Goal: Task Accomplishment & Management: Use online tool/utility

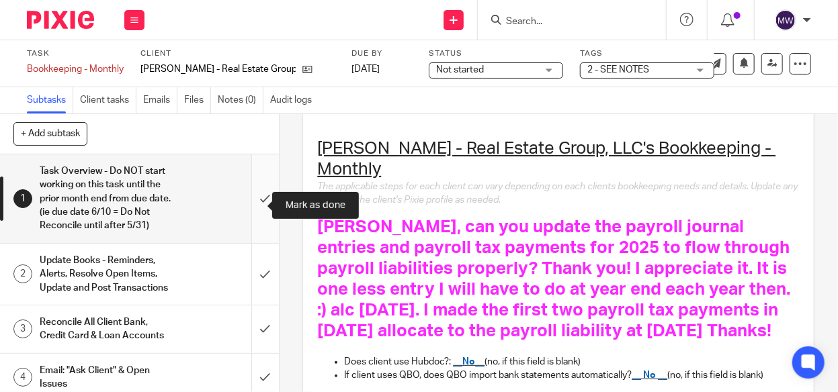
click at [252, 206] on input "submit" at bounding box center [139, 199] width 279 height 89
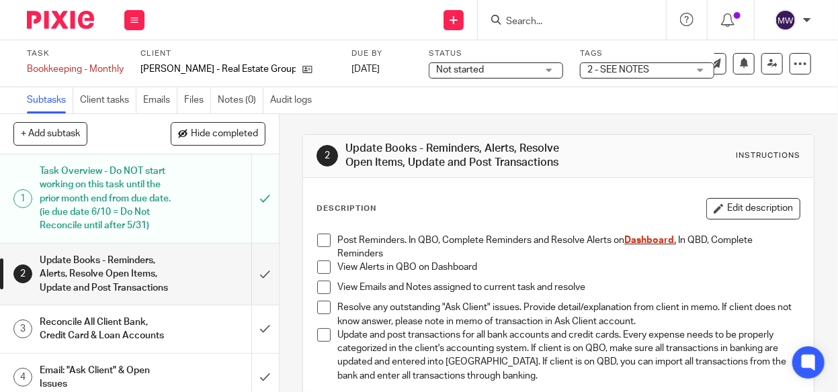
click at [527, 16] on input "Search" at bounding box center [565, 22] width 121 height 12
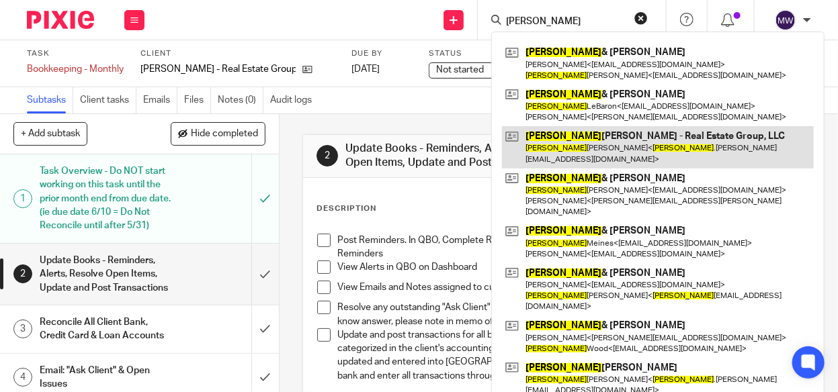
type input "brian"
click at [557, 140] on link at bounding box center [658, 147] width 312 height 42
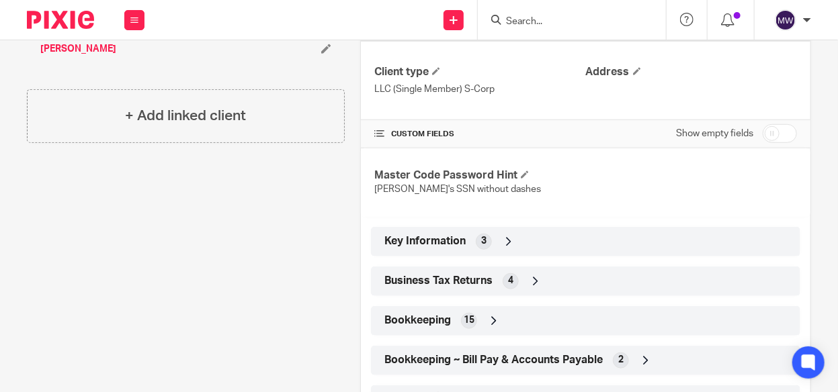
scroll to position [403, 0]
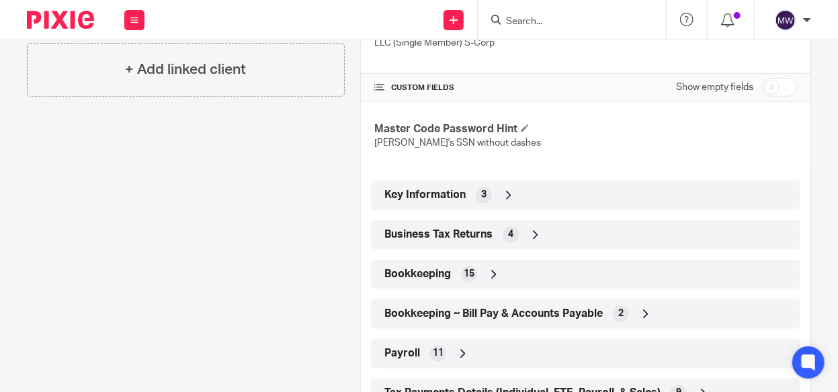
click at [505, 192] on icon at bounding box center [508, 195] width 13 height 13
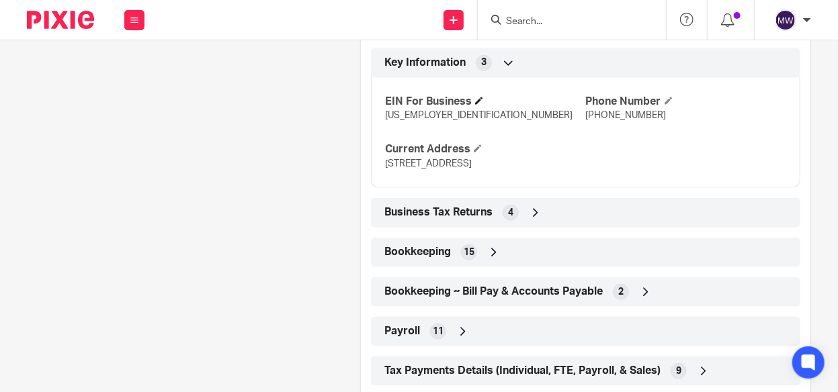
scroll to position [538, 0]
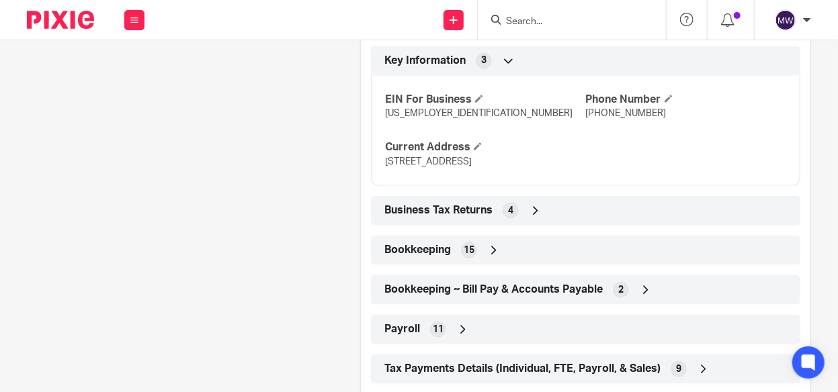
click at [535, 205] on icon at bounding box center [535, 210] width 13 height 13
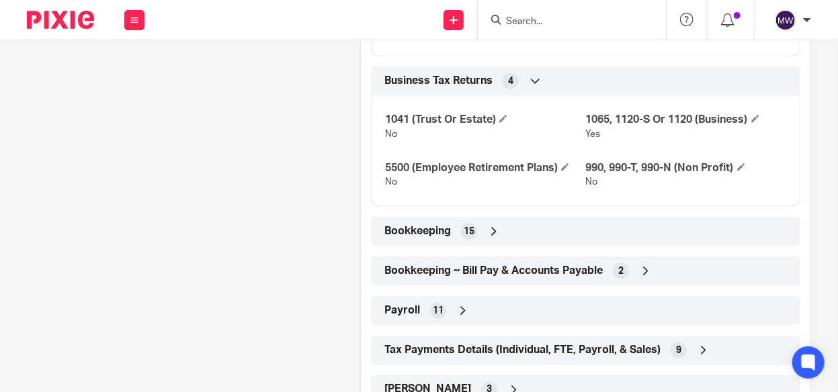
scroll to position [672, 0]
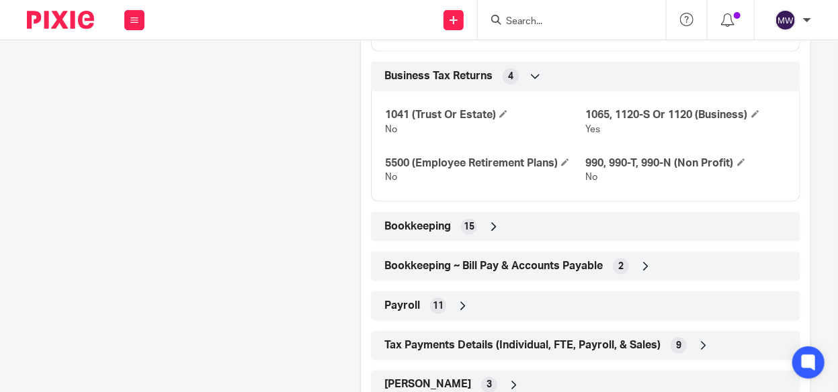
click at [491, 220] on icon at bounding box center [493, 226] width 13 height 13
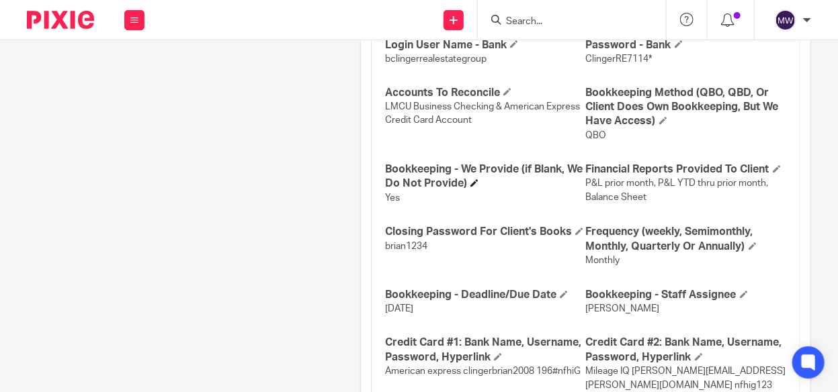
scroll to position [1075, 0]
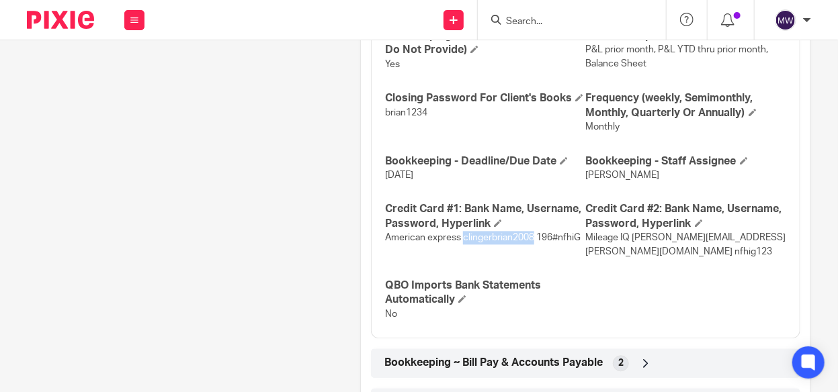
drag, startPoint x: 459, startPoint y: 236, endPoint x: 529, endPoint y: 236, distance: 69.9
click at [529, 236] on span "American express clingerbrian2008 196#nfhiG" at bounding box center [483, 237] width 196 height 9
copy span "clingerbrian2008"
click at [552, 241] on p "American express clingerbrian2008 196#nfhiG" at bounding box center [485, 237] width 200 height 13
drag, startPoint x: 534, startPoint y: 235, endPoint x: 577, endPoint y: 237, distance: 43.7
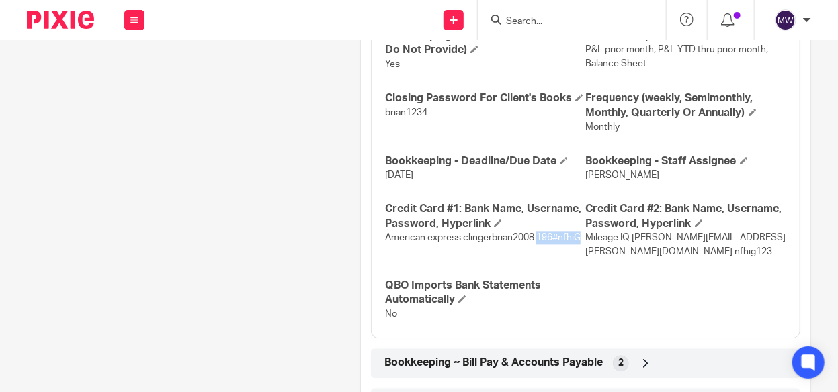
click at [577, 237] on span "American express clingerbrian2008 196#nfhiG" at bounding box center [483, 237] width 196 height 9
copy span "196#nfhiG"
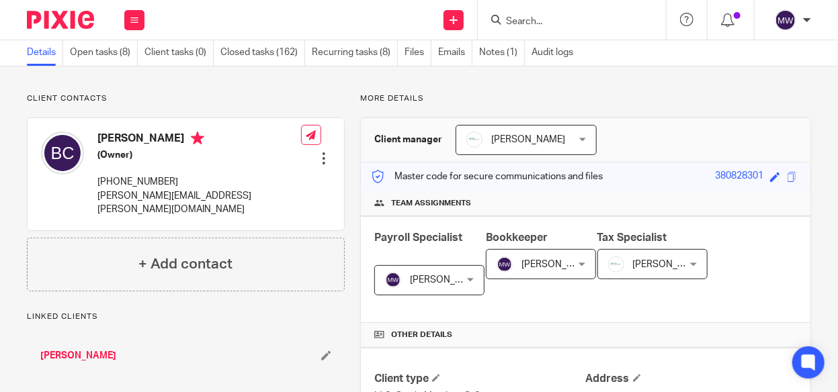
scroll to position [0, 0]
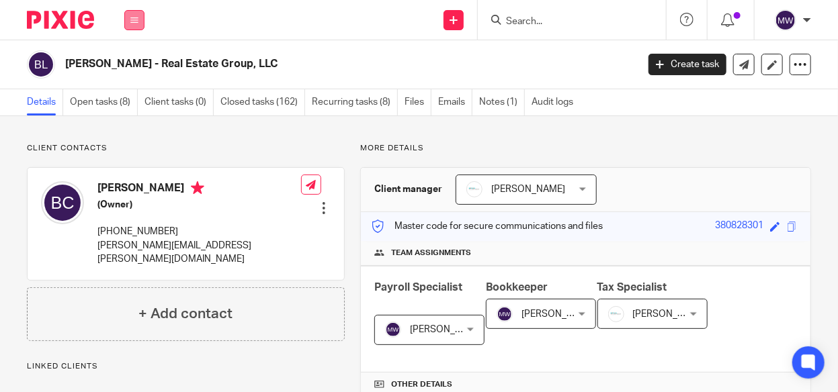
click at [136, 24] on button at bounding box center [134, 20] width 20 height 20
click at [125, 60] on link "Work" at bounding box center [127, 62] width 22 height 9
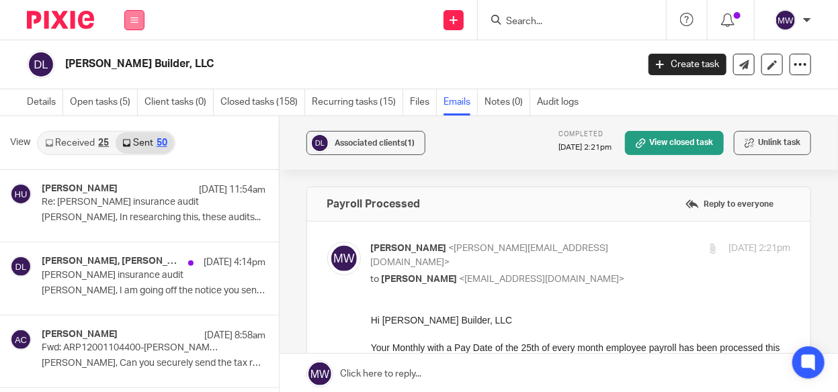
click at [134, 26] on button at bounding box center [134, 20] width 20 height 20
click at [124, 83] on link "Email" at bounding box center [127, 81] width 22 height 9
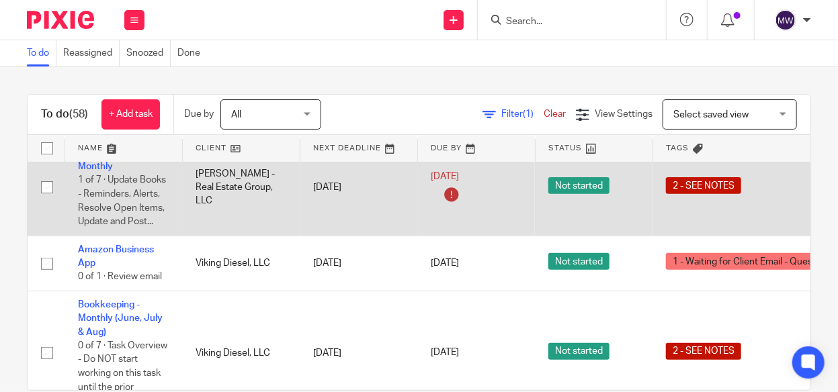
scroll to position [134, 0]
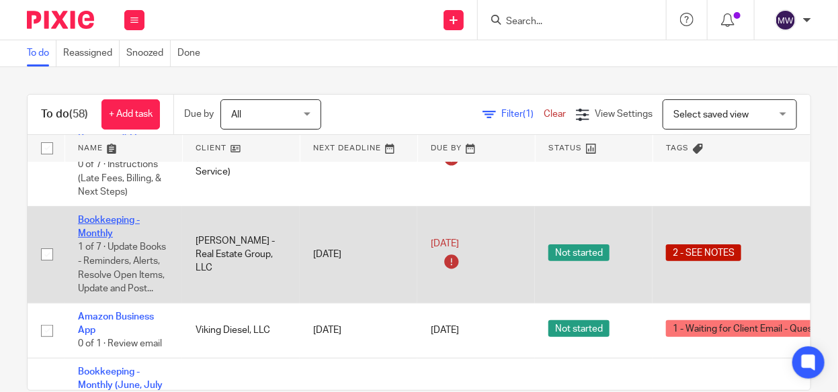
click at [82, 216] on link "Bookkeeping - Monthly" at bounding box center [109, 227] width 62 height 23
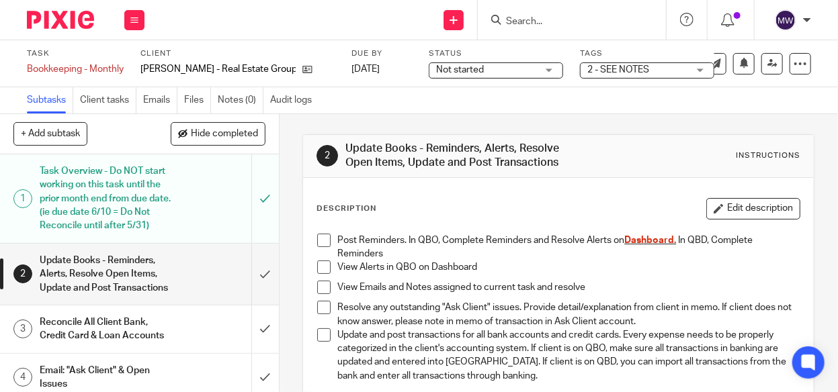
click at [159, 207] on h1 "Task Overview - Do NOT start working on this task until the prior month end fro…" at bounding box center [106, 198] width 132 height 75
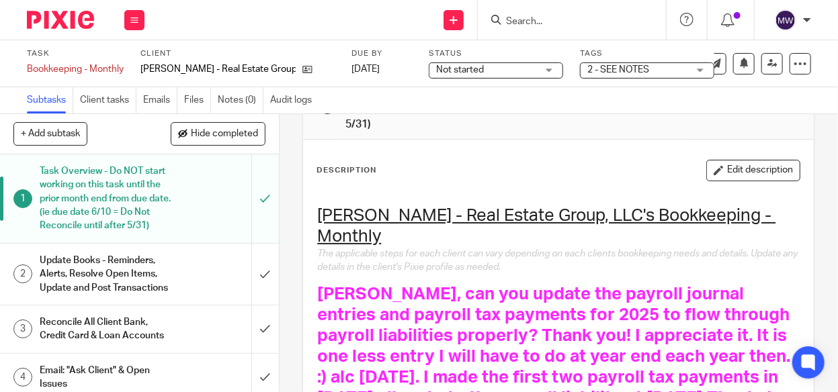
scroll to position [67, 0]
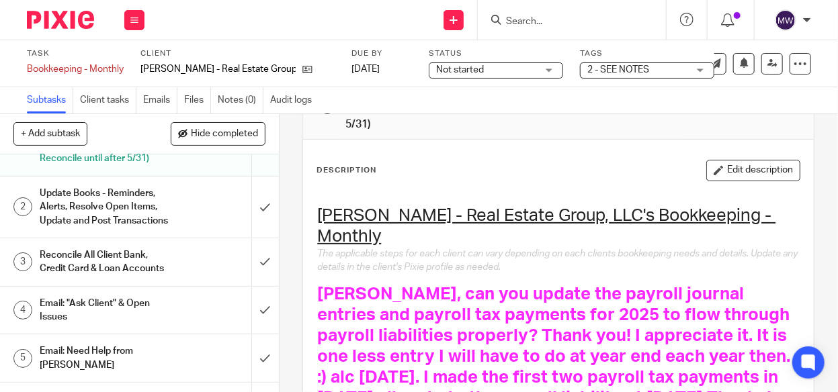
click at [138, 225] on h1 "Update Books - Reminders, Alerts, Resolve Open Items, Update and Post Transacti…" at bounding box center [106, 207] width 132 height 48
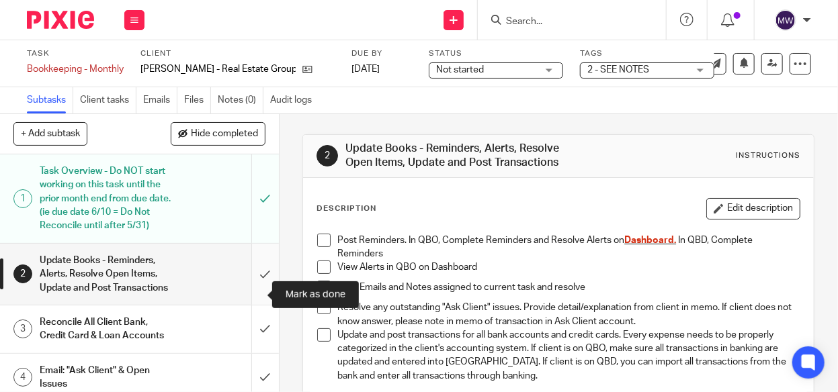
click at [249, 285] on input "submit" at bounding box center [139, 274] width 279 height 61
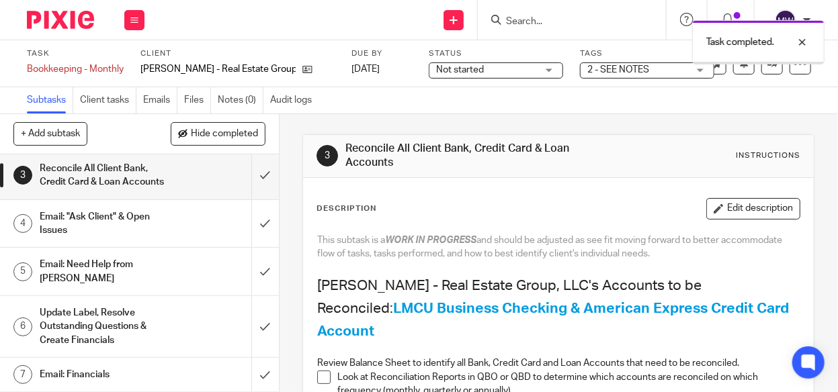
scroll to position [179, 0]
click at [125, 241] on h1 "Email: "Ask Client" & Open Issues" at bounding box center [106, 224] width 132 height 34
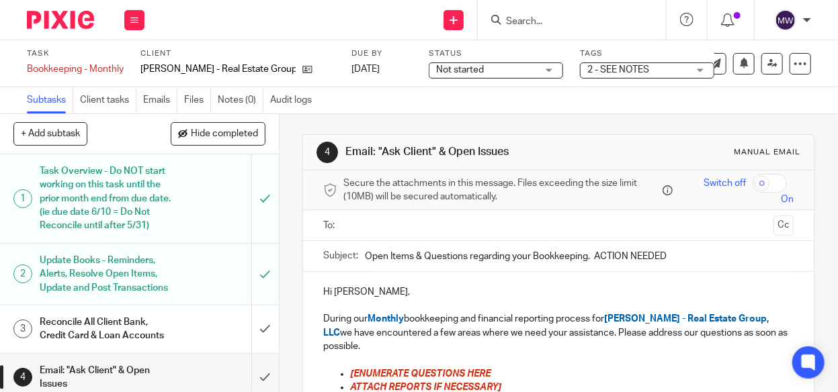
click at [355, 230] on input "text" at bounding box center [558, 225] width 420 height 15
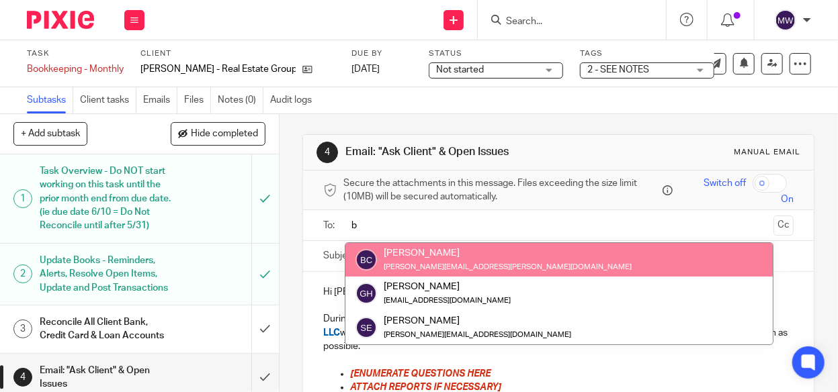
type input "b"
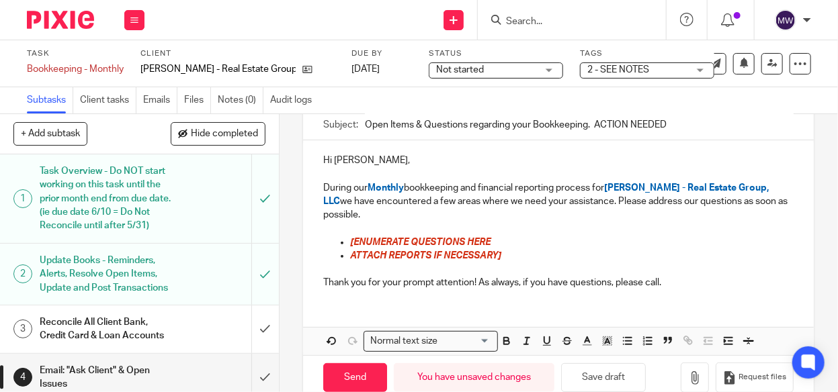
scroll to position [134, 0]
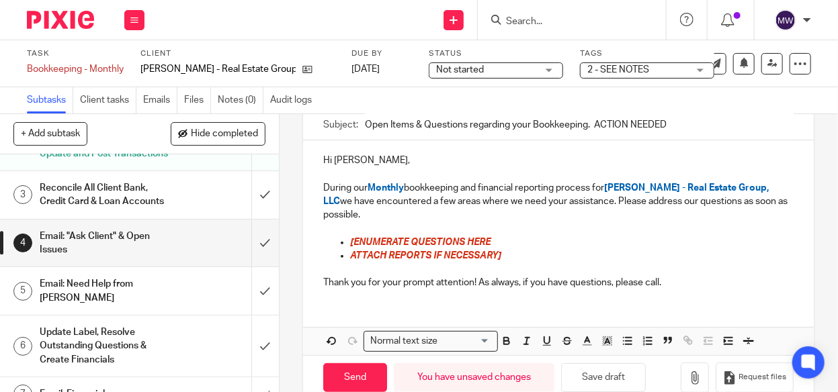
click at [189, 212] on div "Reconcile All Client Bank, Credit Card & Loan Accounts" at bounding box center [139, 195] width 198 height 34
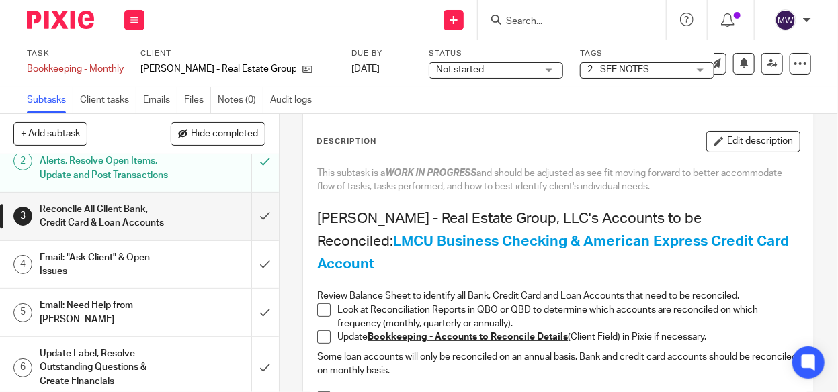
scroll to position [134, 0]
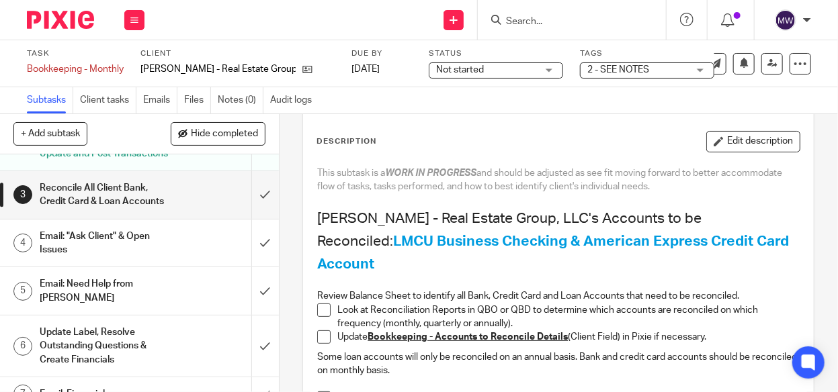
click at [175, 261] on div "Email: "Ask Client" & Open Issues" at bounding box center [139, 243] width 198 height 34
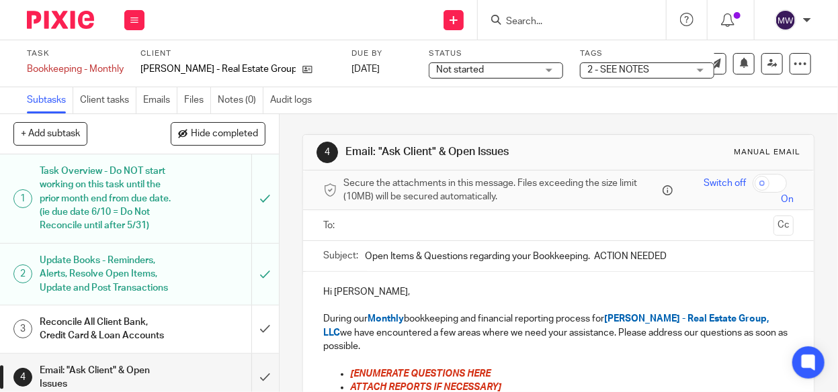
click at [444, 230] on input "text" at bounding box center [558, 225] width 420 height 15
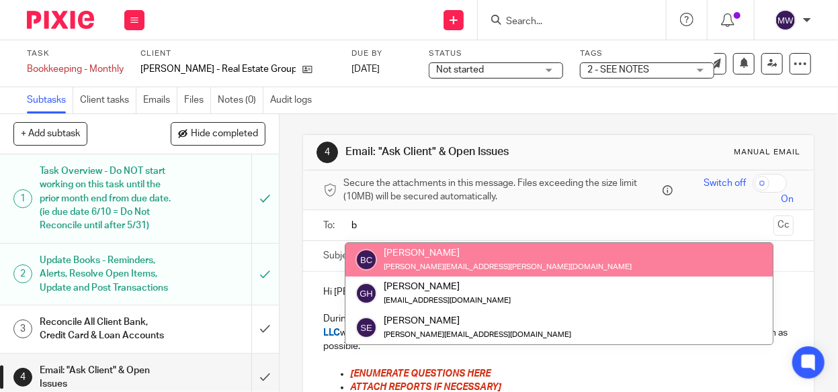
type input "b"
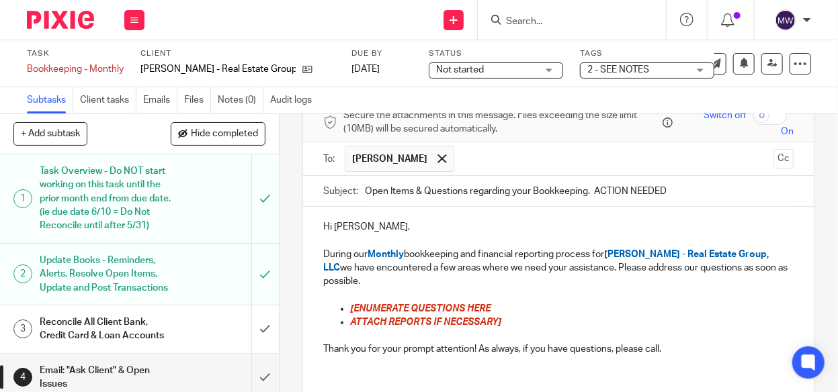
scroll to position [134, 0]
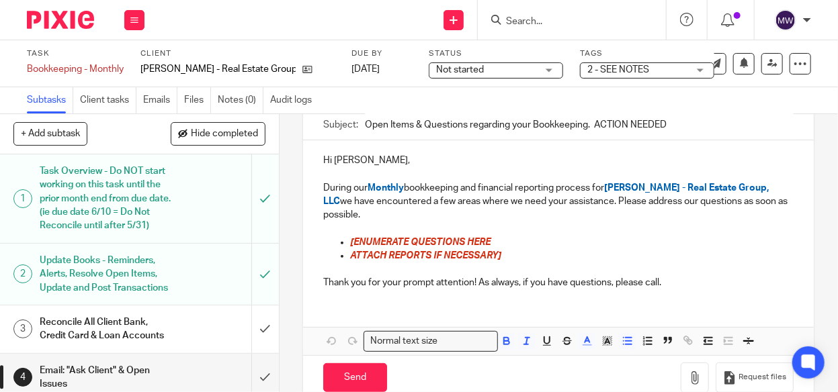
click at [410, 240] on span "[ENUMERATE QUESTIONS HERE" at bounding box center [420, 242] width 140 height 9
drag, startPoint x: 489, startPoint y: 241, endPoint x: 345, endPoint y: 240, distance: 143.1
click at [345, 240] on ul "[ENUMERATE QUESTIONS HERE ATTACH REPORTS IF NECESSARY]" at bounding box center [558, 250] width 470 height 28
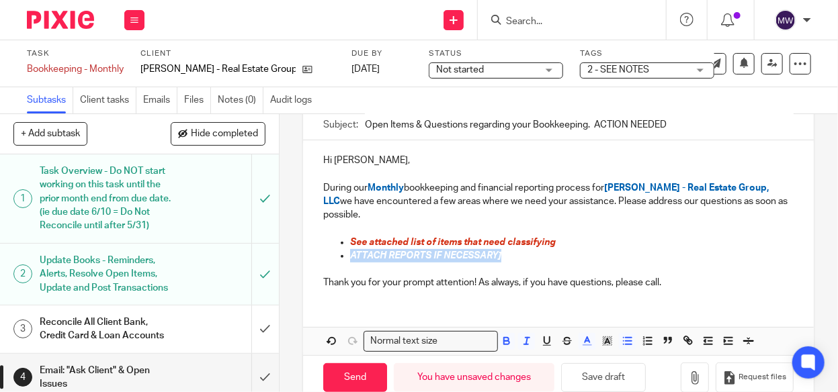
drag, startPoint x: 516, startPoint y: 257, endPoint x: 348, endPoint y: 255, distance: 168.0
click at [350, 255] on p "ATTACH REPORTS IF NECESSARY]" at bounding box center [571, 255] width 443 height 13
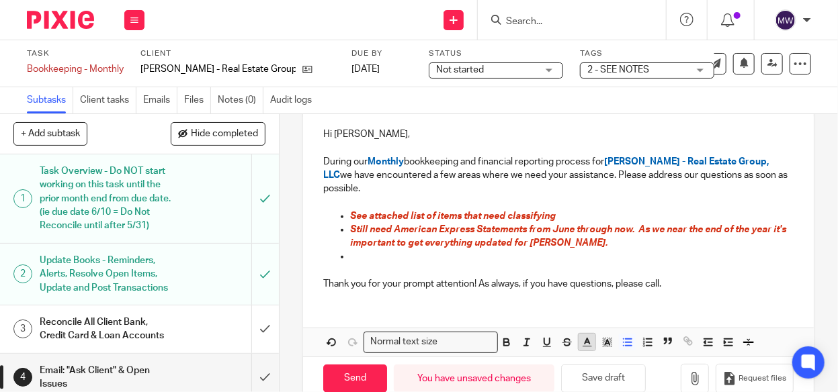
scroll to position [186, 0]
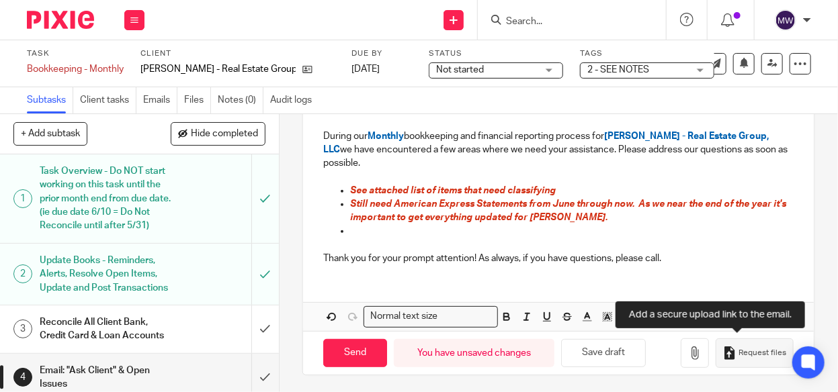
click at [720, 346] on button "Request files" at bounding box center [755, 354] width 78 height 30
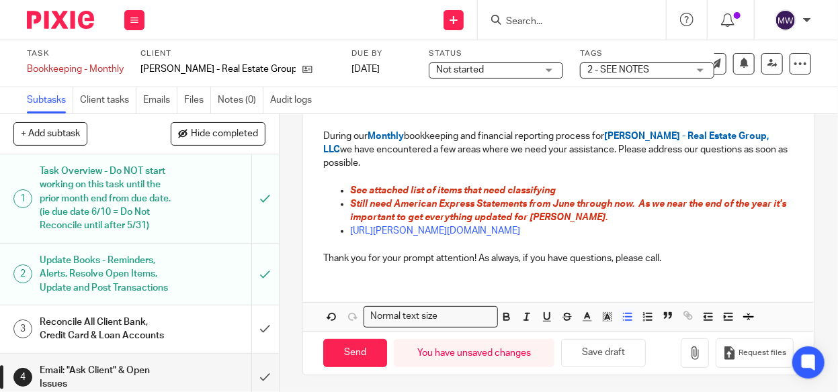
click at [591, 214] on p "Still need American Express Statements from June through now. As we near the en…" at bounding box center [571, 212] width 443 height 28
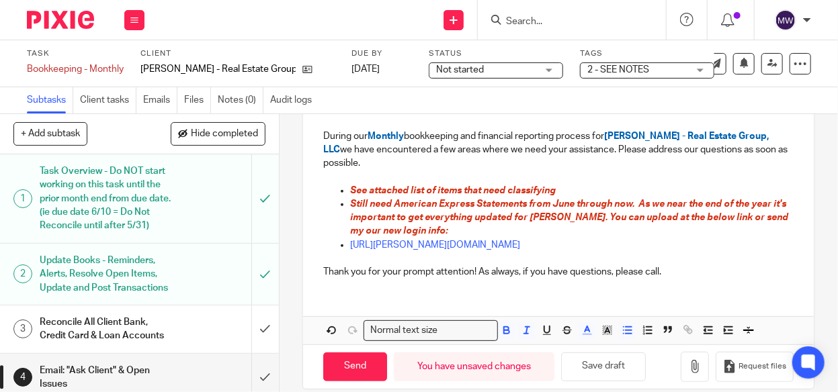
click at [350, 189] on span "See attached list of items that need classifying" at bounding box center [453, 190] width 206 height 9
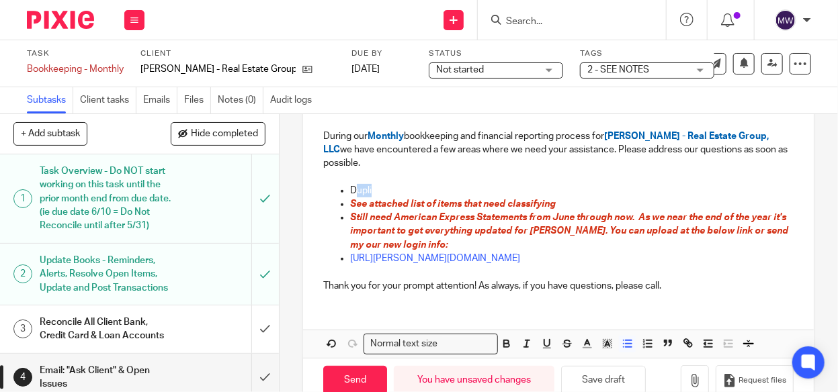
drag, startPoint x: 369, startPoint y: 186, endPoint x: 349, endPoint y: 187, distance: 19.5
click at [350, 187] on p "Dupli" at bounding box center [571, 190] width 443 height 13
click at [567, 204] on p "See attached list of items that need classifying" at bounding box center [571, 204] width 443 height 13
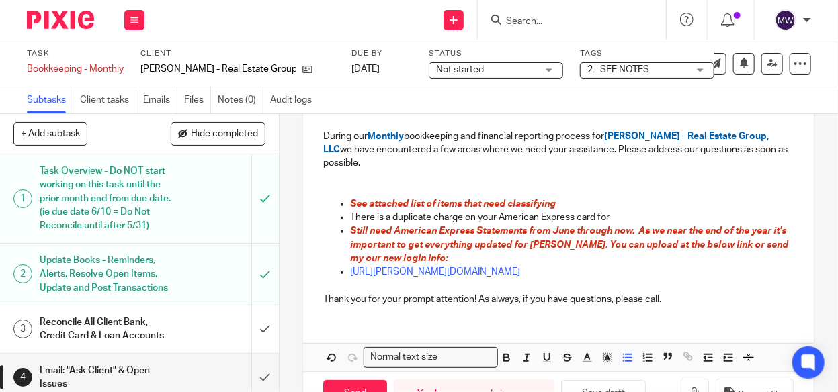
scroll to position [227, 0]
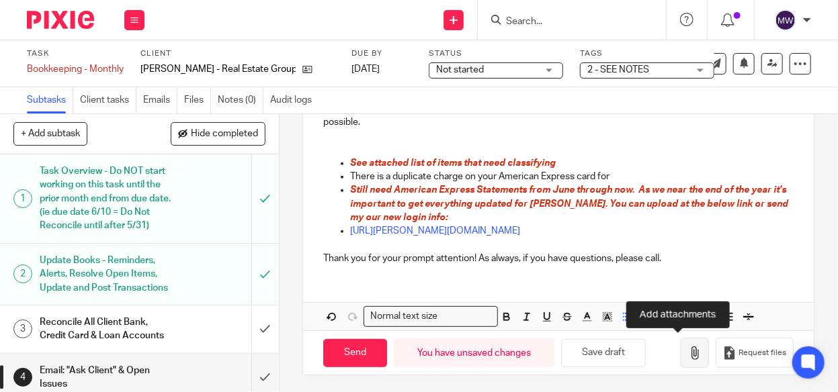
click at [688, 347] on icon "button" at bounding box center [694, 353] width 13 height 13
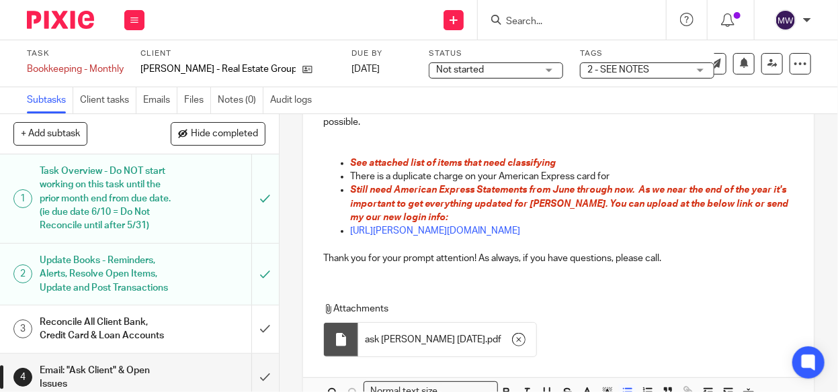
click at [617, 176] on p "There is a duplicate charge on your American Express card for" at bounding box center [571, 176] width 443 height 13
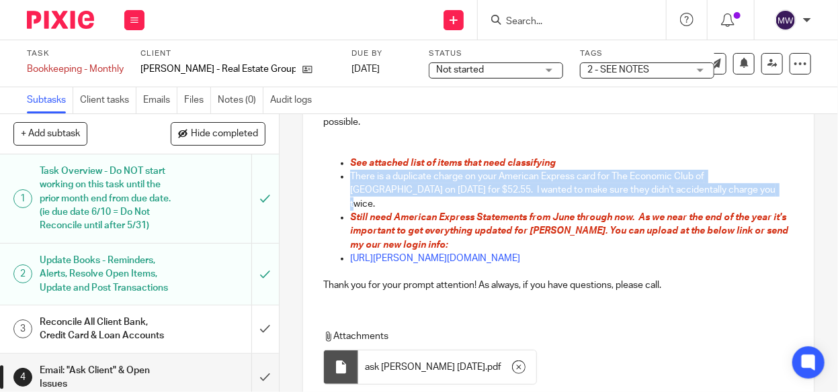
drag, startPoint x: 346, startPoint y: 175, endPoint x: 699, endPoint y: 191, distance: 353.2
click at [699, 191] on p "There is a duplicate charge on your American Express card for The Economic Club…" at bounding box center [571, 190] width 443 height 41
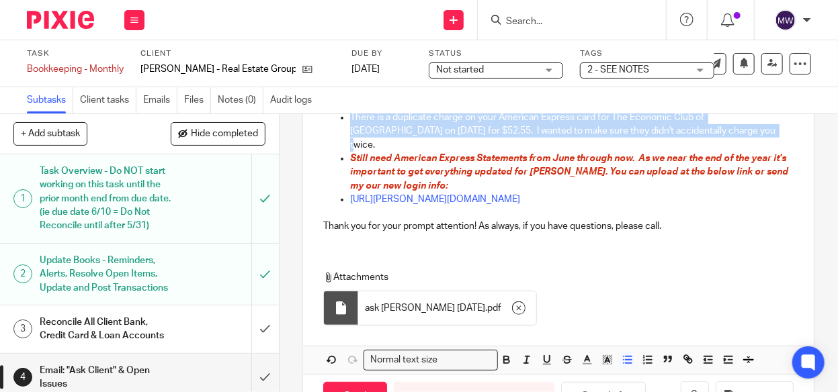
scroll to position [316, 0]
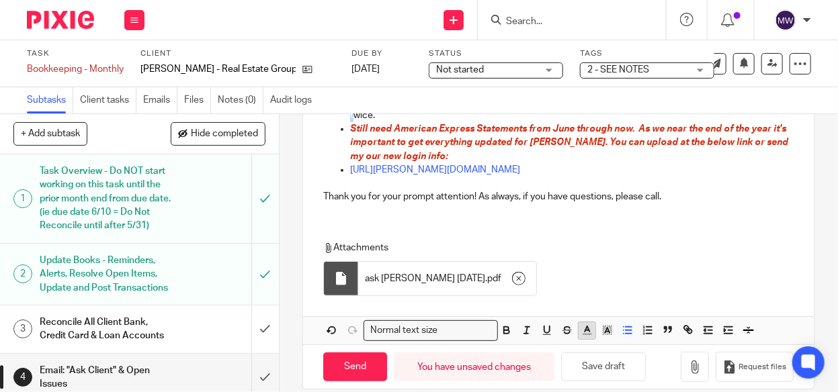
click at [585, 327] on polyline "button" at bounding box center [587, 329] width 5 height 5
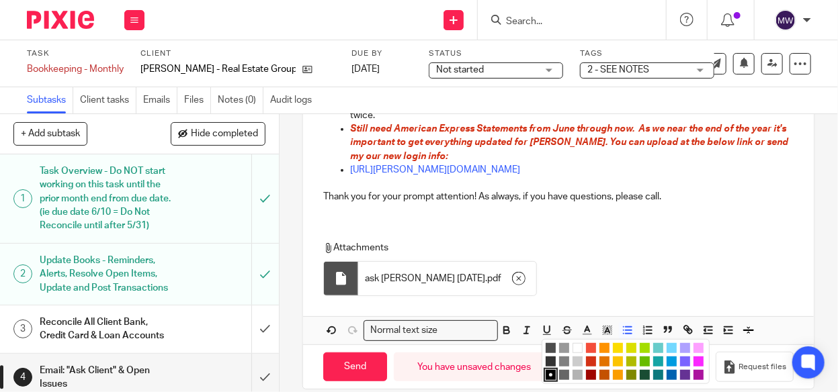
click at [590, 357] on li "color:#D33115" at bounding box center [591, 362] width 10 height 10
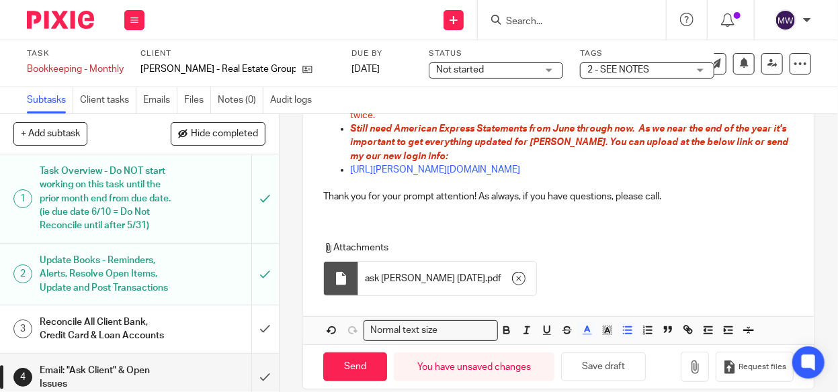
click at [585, 268] on div "Attachments ask brian 8.31.25 . pdf" at bounding box center [557, 272] width 468 height 62
click at [521, 325] on icon "button" at bounding box center [527, 331] width 12 height 12
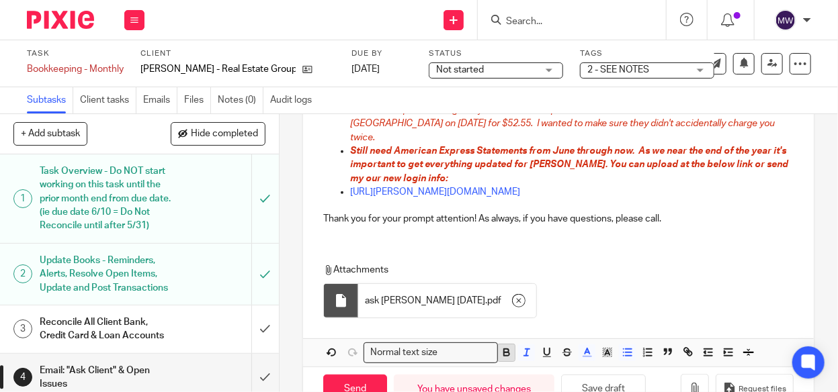
click at [502, 347] on icon "button" at bounding box center [507, 353] width 12 height 12
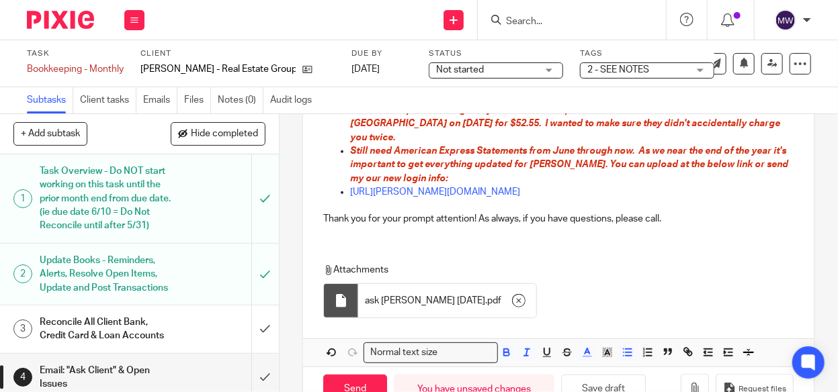
click at [515, 269] on div "Attachments ask brian 8.31.25 . pdf" at bounding box center [557, 294] width 468 height 62
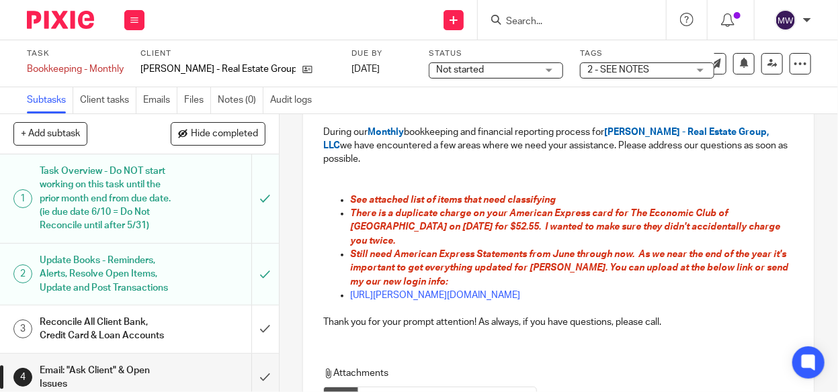
scroll to position [316, 0]
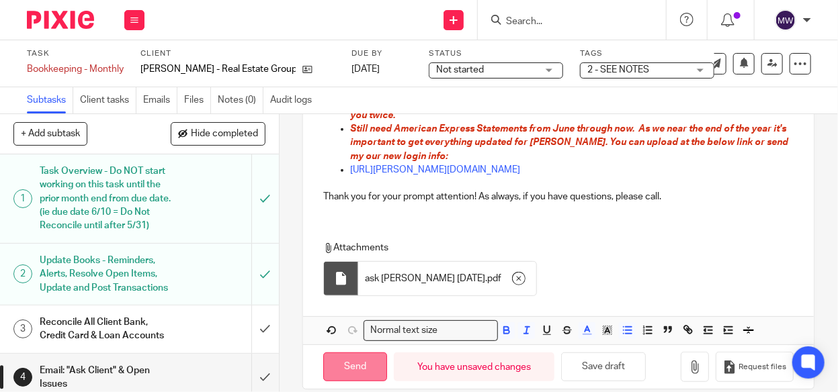
click at [355, 353] on input "Send" at bounding box center [355, 367] width 64 height 29
type input "Sent"
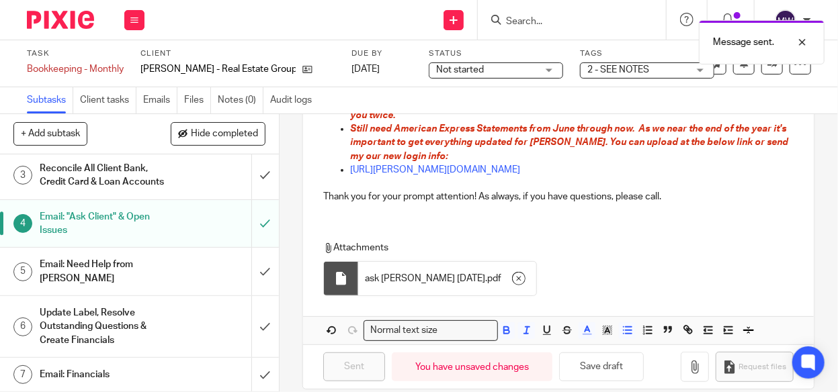
scroll to position [179, 0]
click at [151, 319] on h1 "Update Label, Resolve Outstanding Questions & Create Financials" at bounding box center [106, 327] width 132 height 48
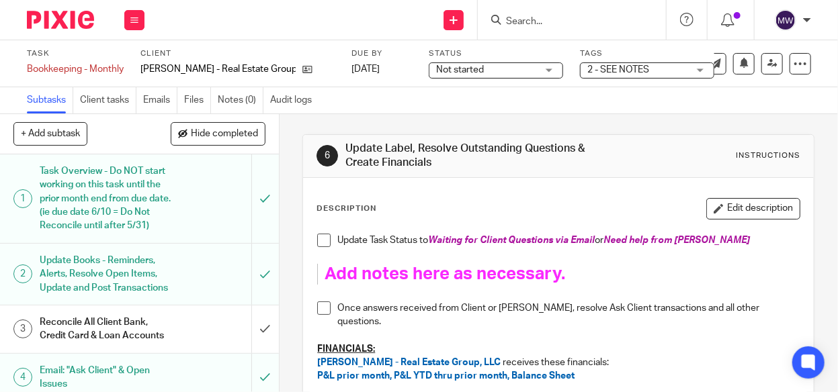
scroll to position [179, 0]
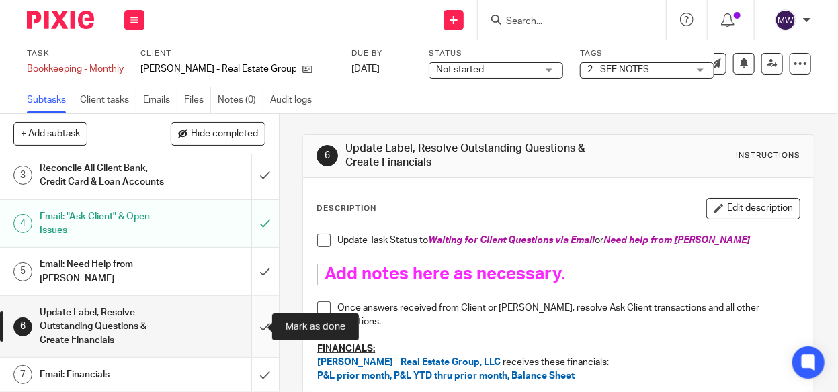
click at [250, 325] on input "submit" at bounding box center [139, 326] width 279 height 61
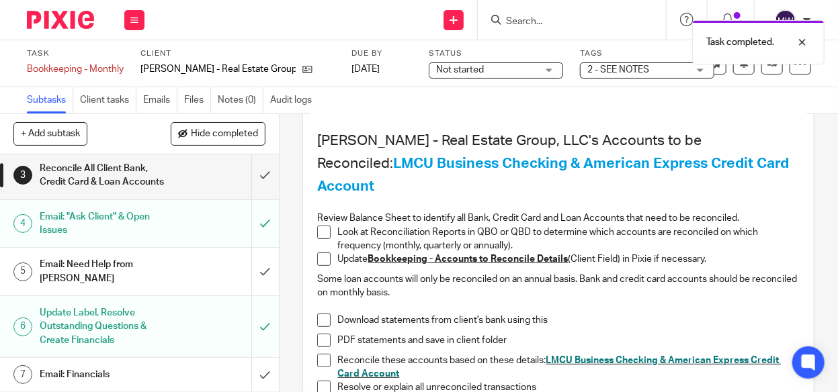
scroll to position [269, 0]
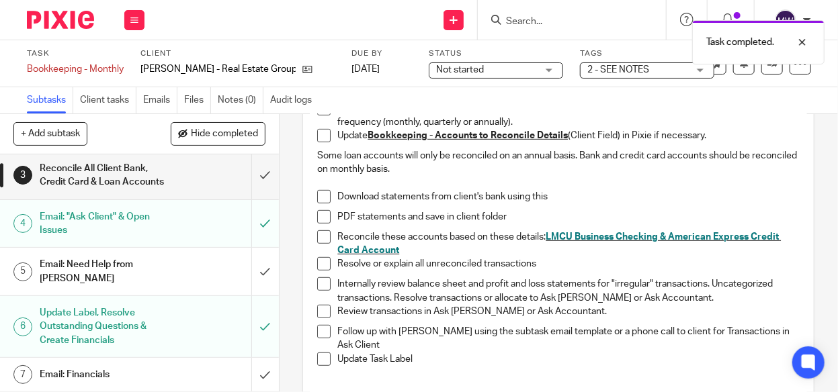
click at [220, 370] on div "Email: Financials" at bounding box center [139, 375] width 198 height 20
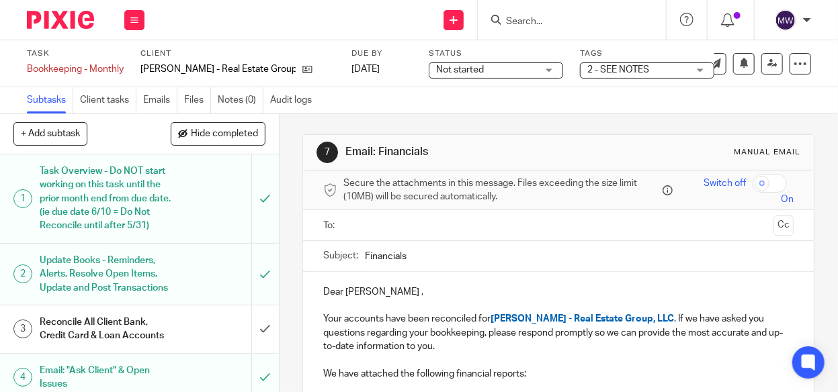
click at [365, 220] on input "text" at bounding box center [558, 225] width 420 height 15
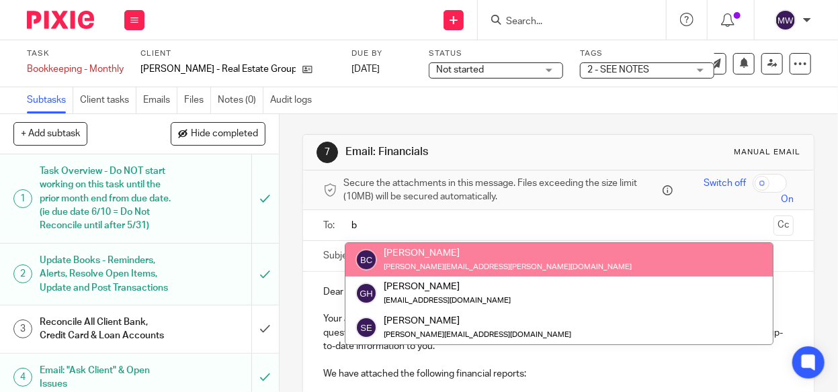
type input "b"
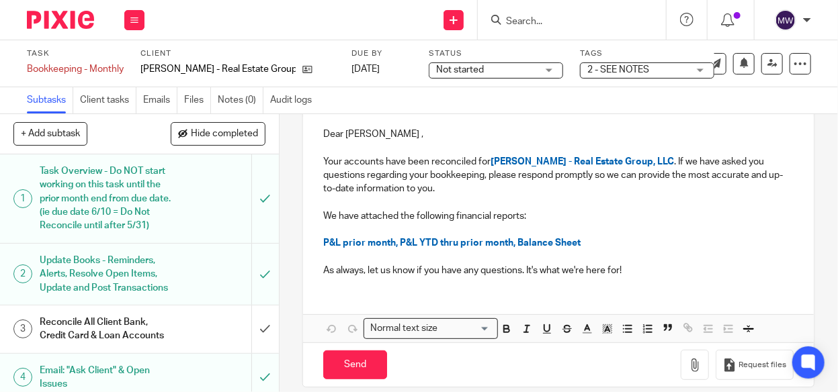
scroll to position [173, 0]
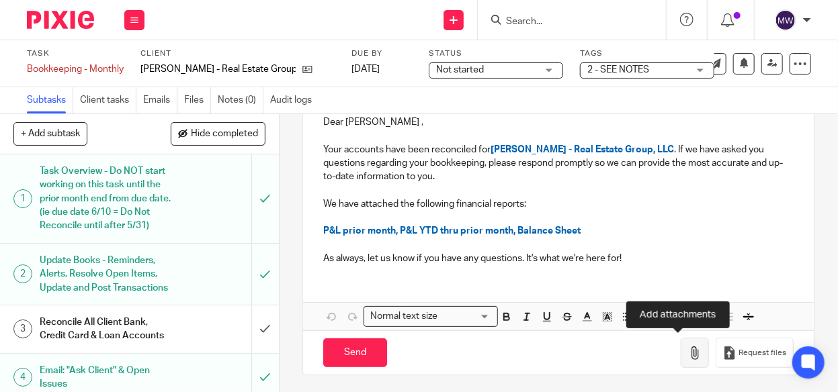
click at [681, 342] on button "button" at bounding box center [695, 353] width 28 height 30
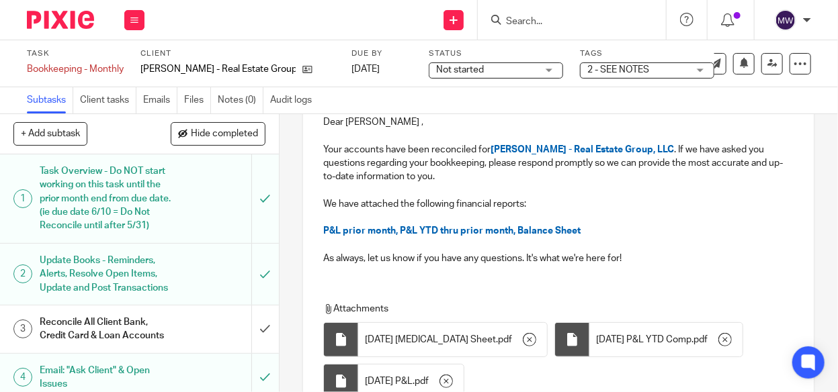
scroll to position [289, 0]
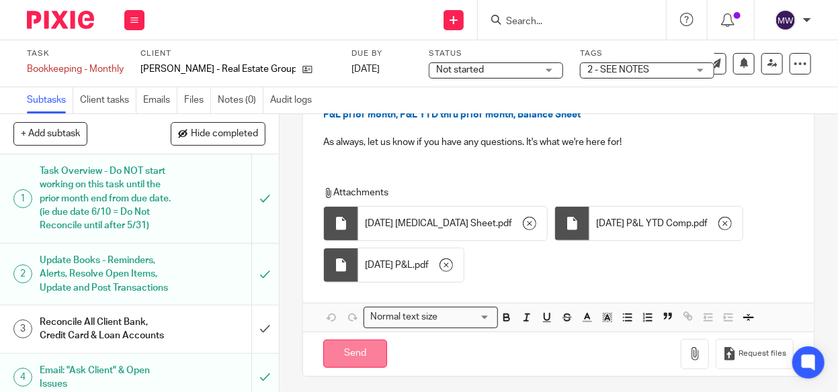
click at [362, 352] on input "Send" at bounding box center [355, 354] width 64 height 29
type input "Sent"
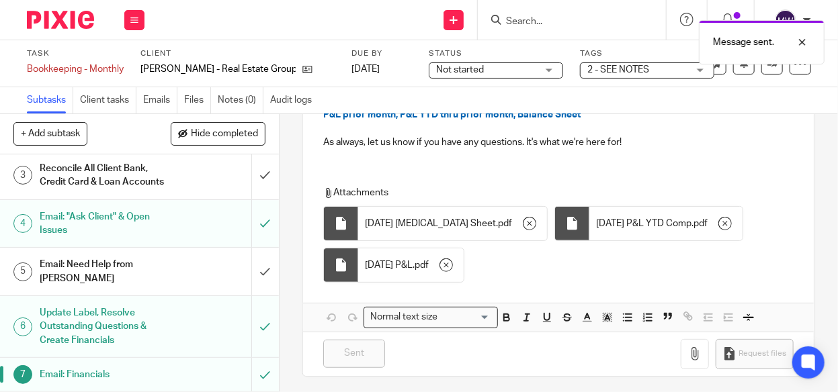
scroll to position [0, 0]
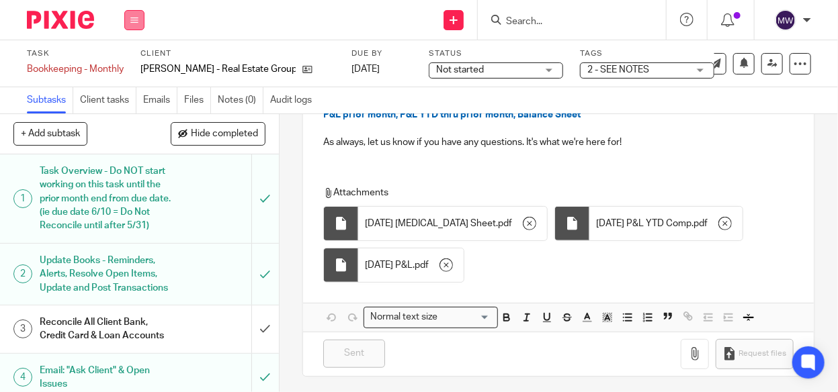
click at [132, 21] on icon at bounding box center [134, 20] width 8 height 8
click at [122, 59] on link "Work" at bounding box center [128, 62] width 24 height 9
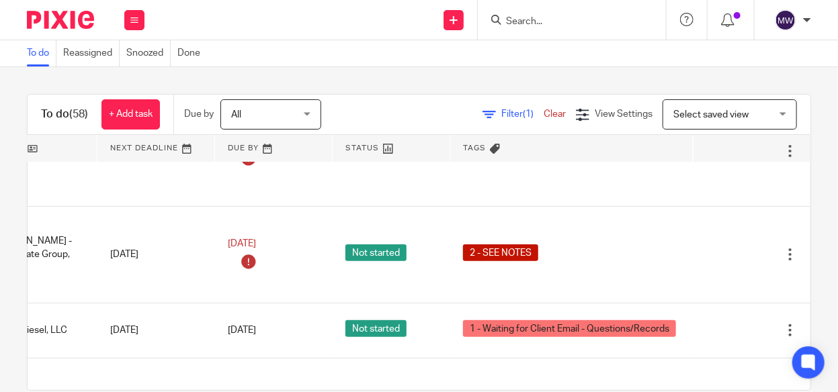
scroll to position [134, 233]
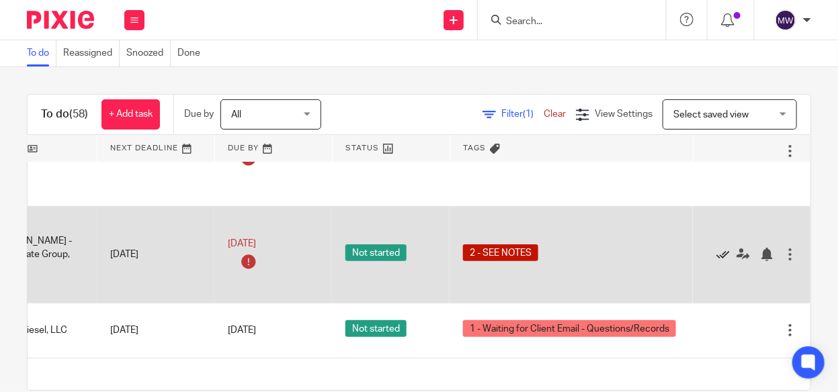
click at [716, 248] on icon at bounding box center [722, 254] width 13 height 13
